Goal: Information Seeking & Learning: Check status

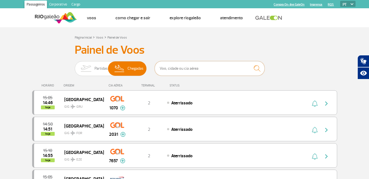
click at [186, 68] on input "text" at bounding box center [210, 68] width 110 height 15
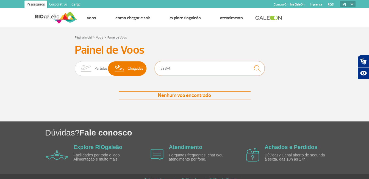
click at [178, 65] on input "la3874" at bounding box center [210, 68] width 110 height 15
click at [162, 69] on input "la3874" at bounding box center [210, 68] width 110 height 15
click at [257, 67] on img "submit" at bounding box center [257, 68] width 12 height 11
click at [260, 67] on img "submit" at bounding box center [257, 68] width 12 height 11
click at [212, 69] on input "LA3874" at bounding box center [210, 68] width 110 height 15
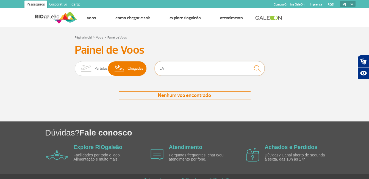
type input "L"
type input "4"
click at [259, 67] on img "submit" at bounding box center [257, 68] width 12 height 11
click at [259, 66] on img "submit" at bounding box center [257, 68] width 12 height 11
click at [209, 70] on input "LA4548" at bounding box center [210, 68] width 110 height 15
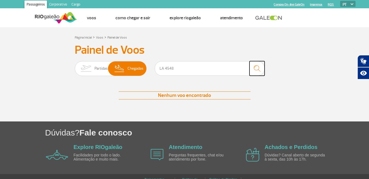
click at [259, 68] on img "submit" at bounding box center [257, 68] width 12 height 11
click at [124, 67] on img at bounding box center [120, 68] width 16 height 14
click at [75, 66] on input "Partidas Chegadas" at bounding box center [75, 66] width 0 height 0
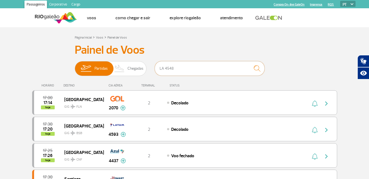
click at [188, 67] on input "LA 4548" at bounding box center [210, 68] width 110 height 15
type input "L"
click at [123, 70] on img at bounding box center [120, 68] width 16 height 14
click at [75, 66] on input "Partidas Chegadas" at bounding box center [75, 66] width 0 height 0
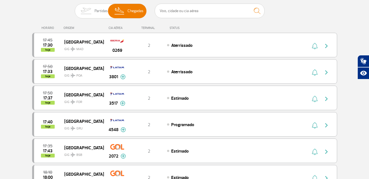
scroll to position [55, 0]
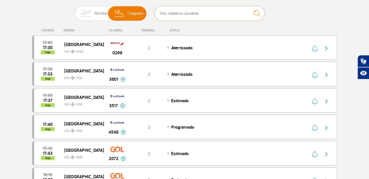
click at [186, 16] on input "text" at bounding box center [210, 13] width 110 height 15
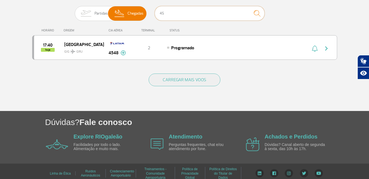
type input "4"
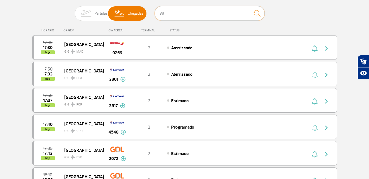
scroll to position [15, 0]
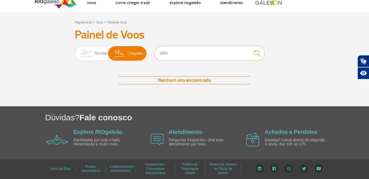
type input "3874"
